Goal: Information Seeking & Learning: Learn about a topic

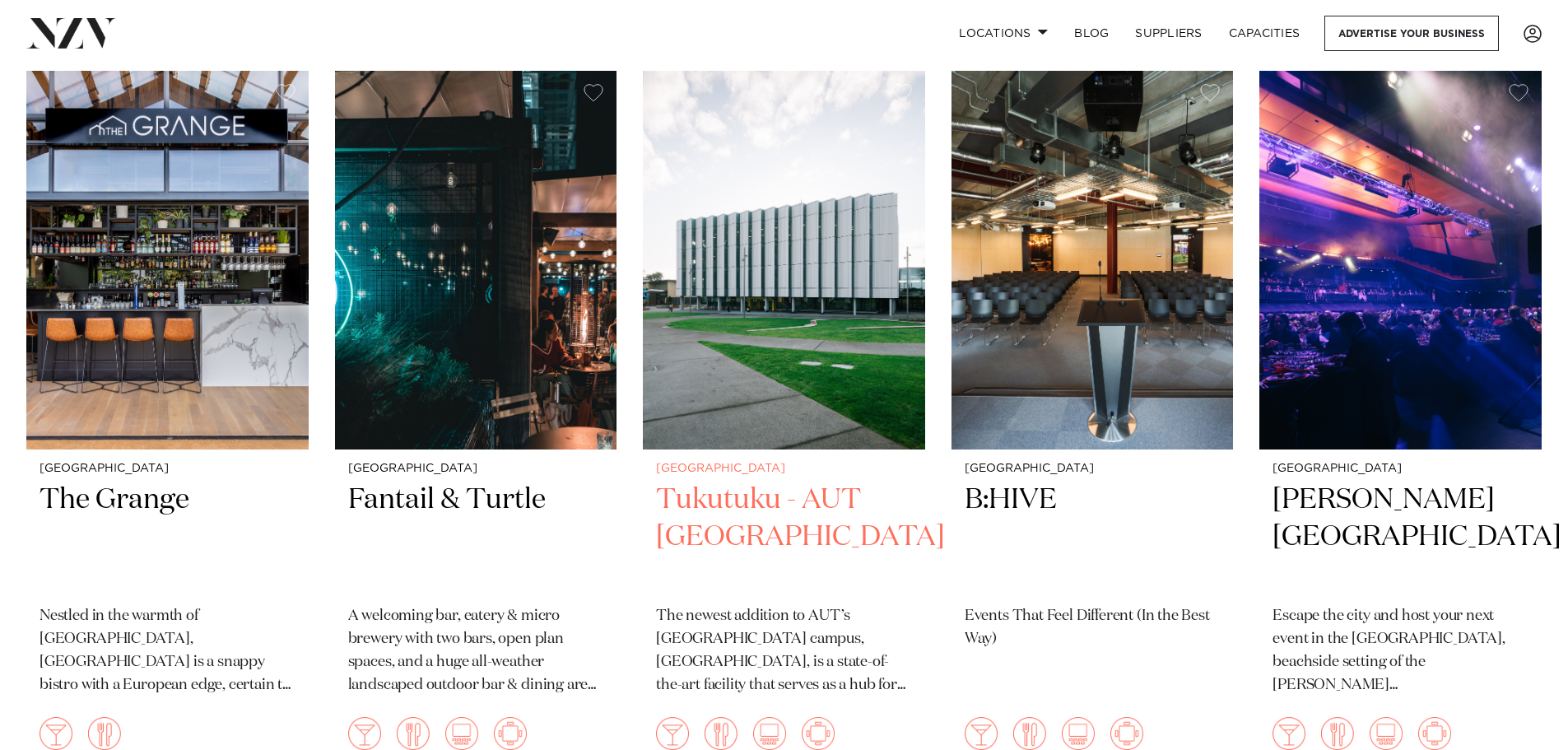
scroll to position [412, 0]
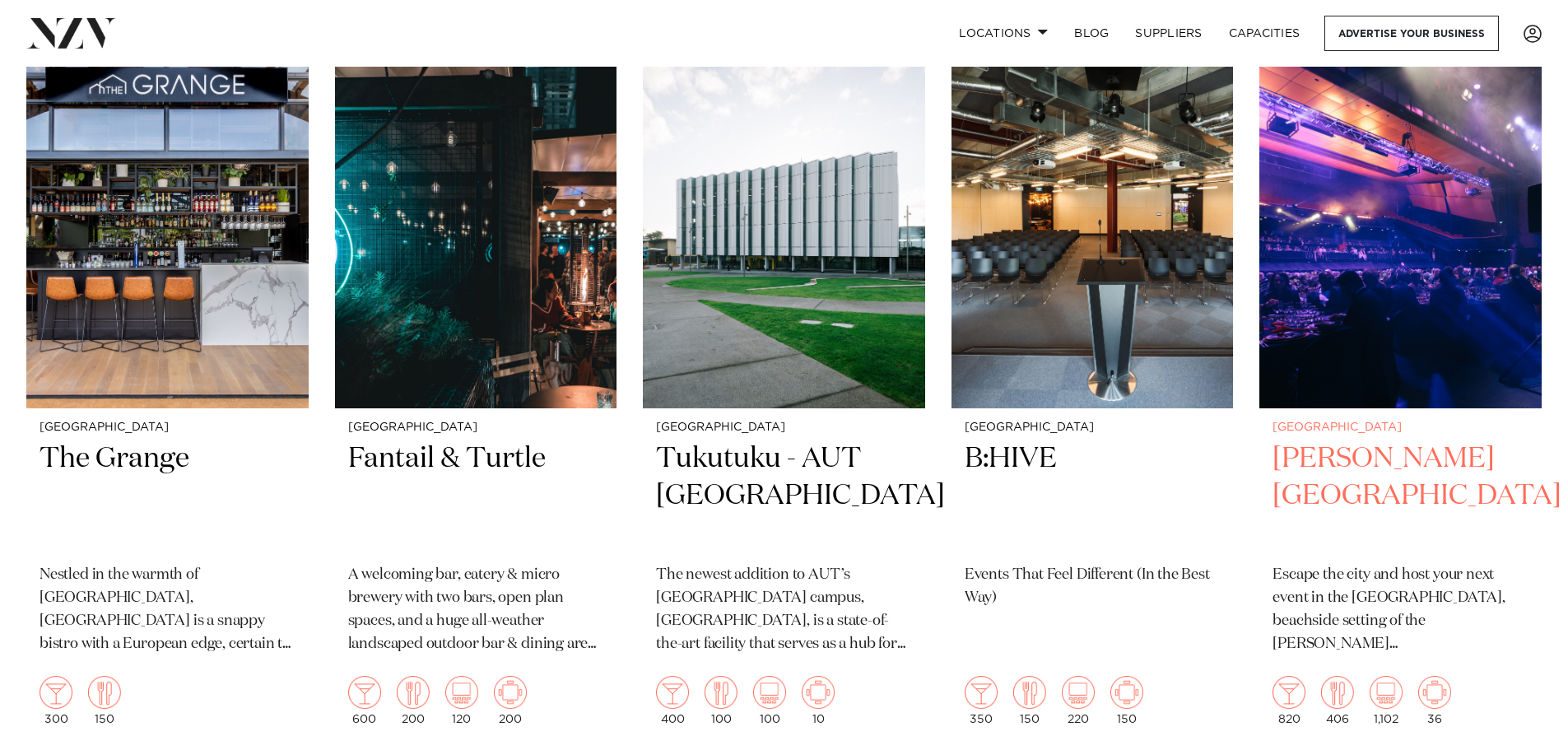
click at [1295, 196] on img at bounding box center [1400, 219] width 282 height 379
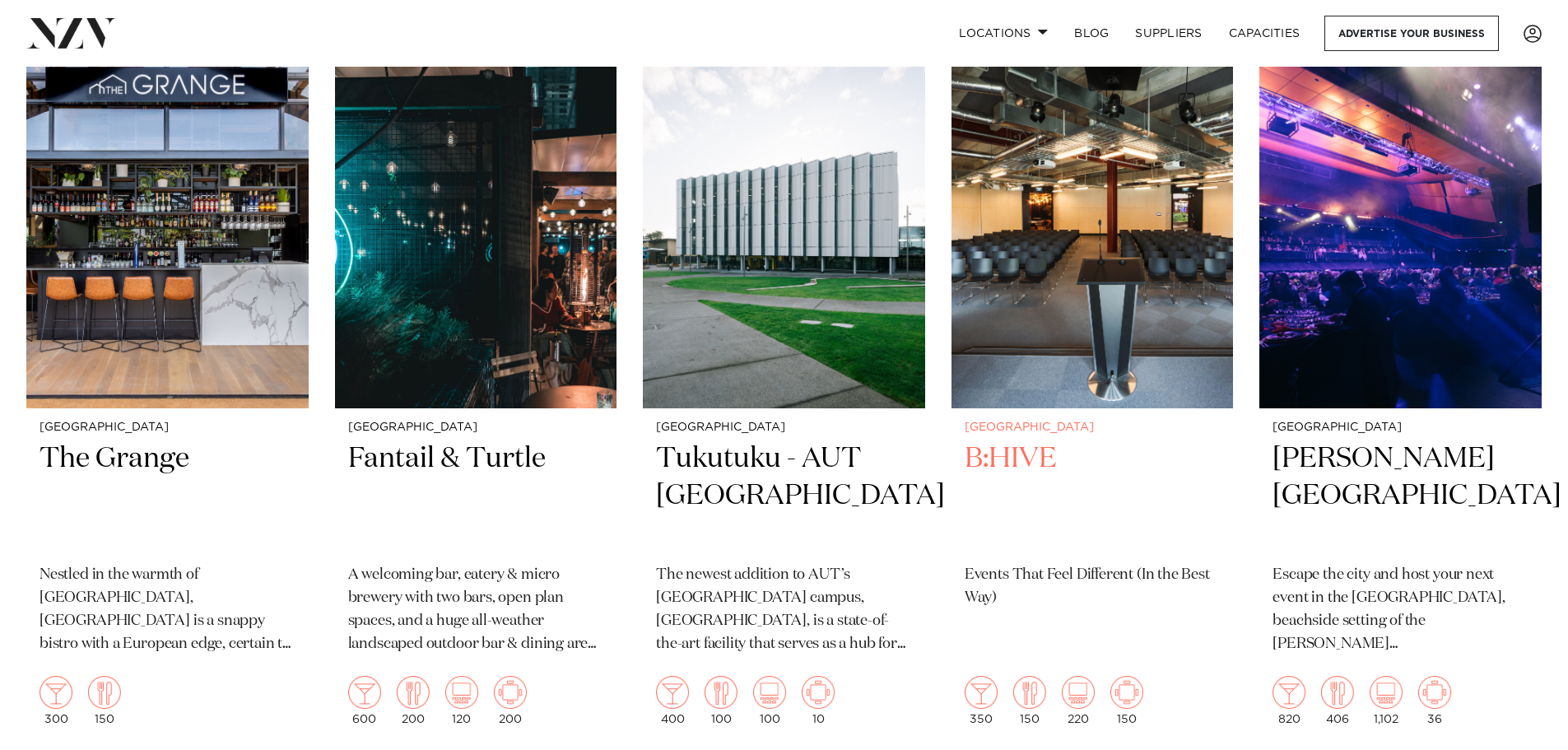
click at [1065, 364] on img at bounding box center [1092, 219] width 282 height 379
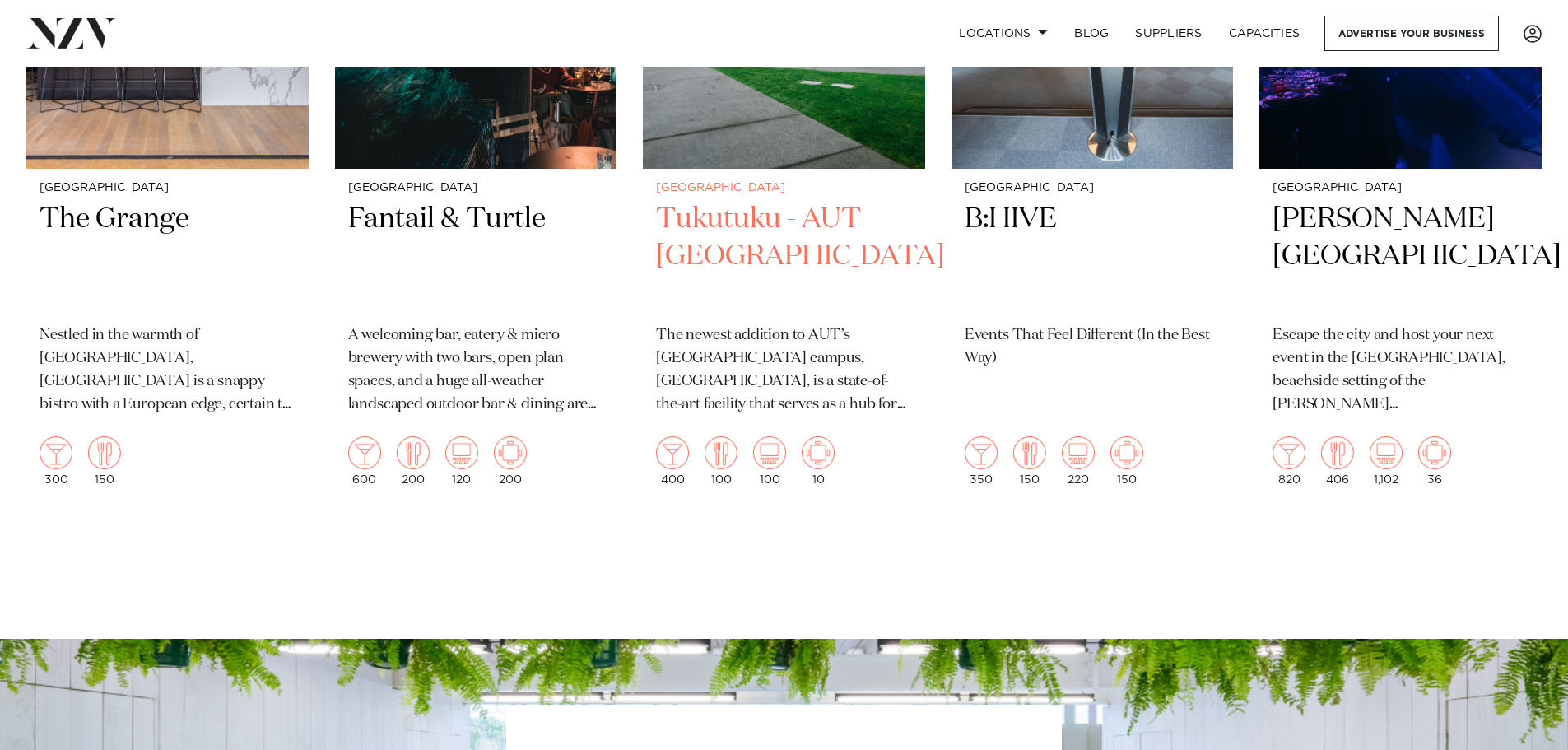
scroll to position [494, 0]
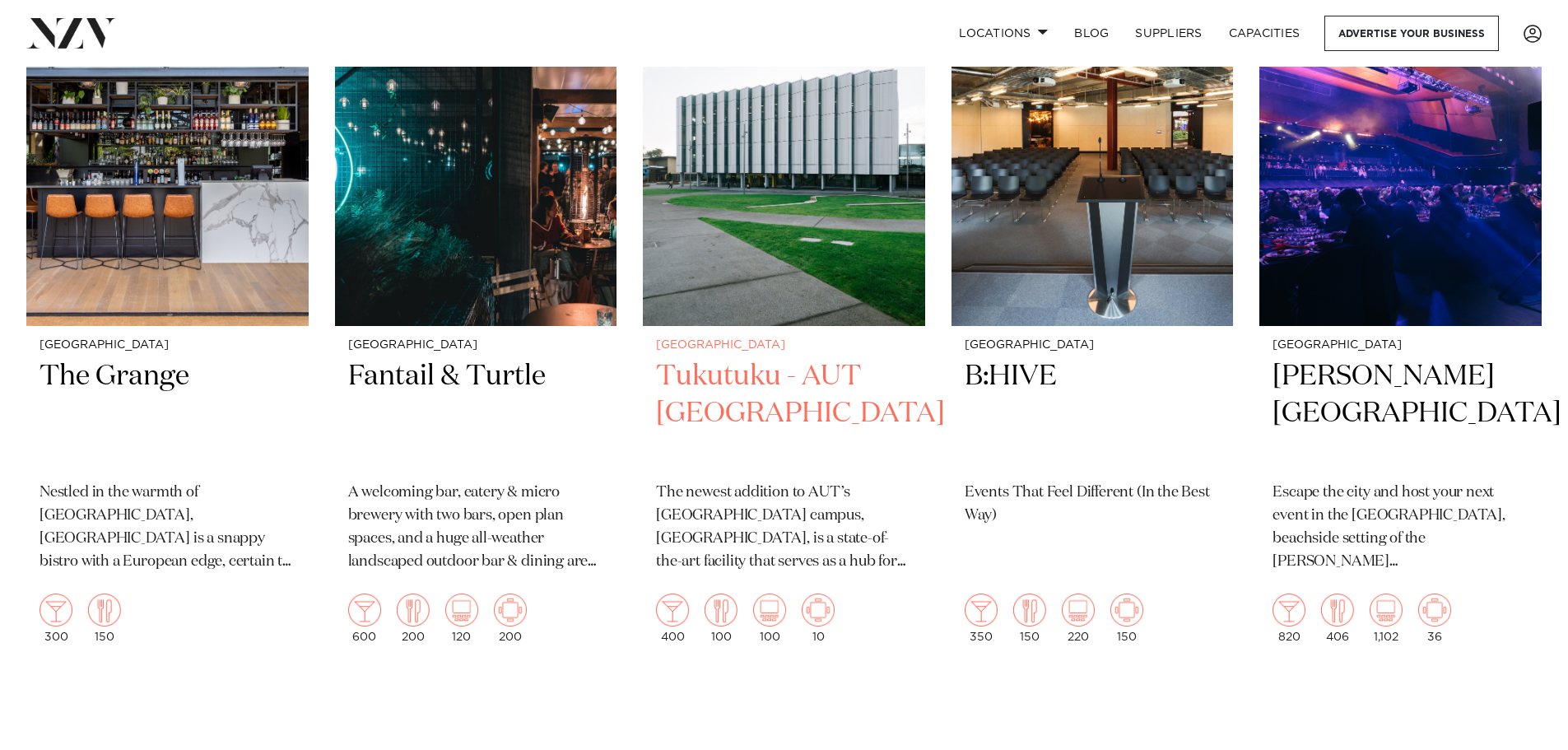
click at [803, 205] on img at bounding box center [783, 136] width 282 height 379
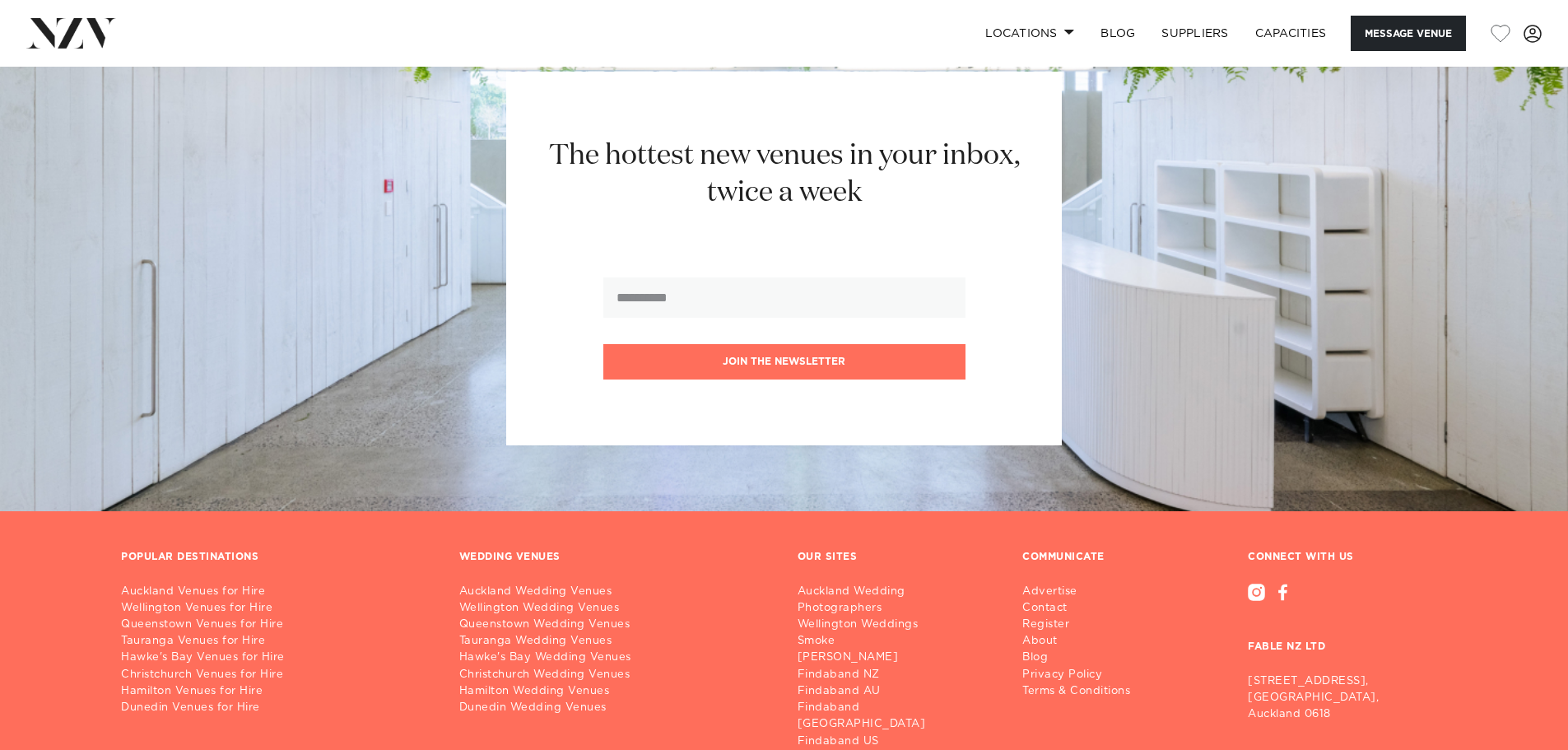
scroll to position [3690, 0]
